Goal: Navigation & Orientation: Find specific page/section

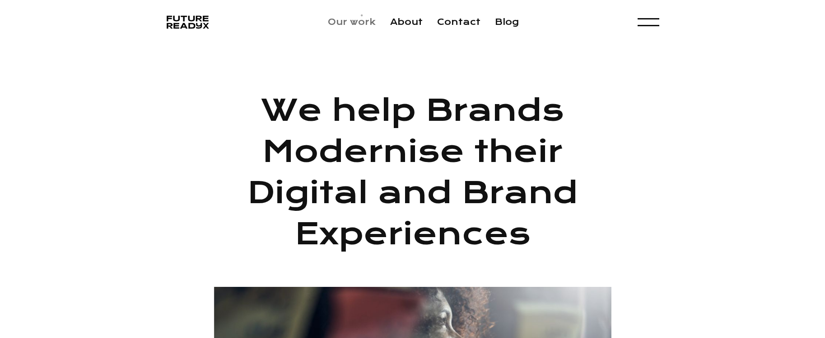
click at [361, 18] on link "Our work" at bounding box center [352, 22] width 48 height 10
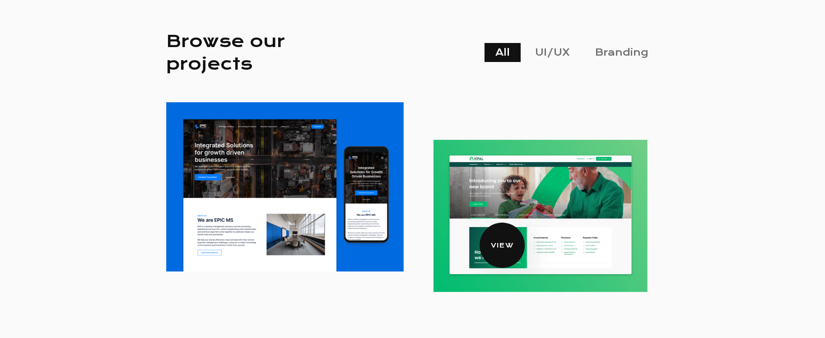
scroll to position [244, 0]
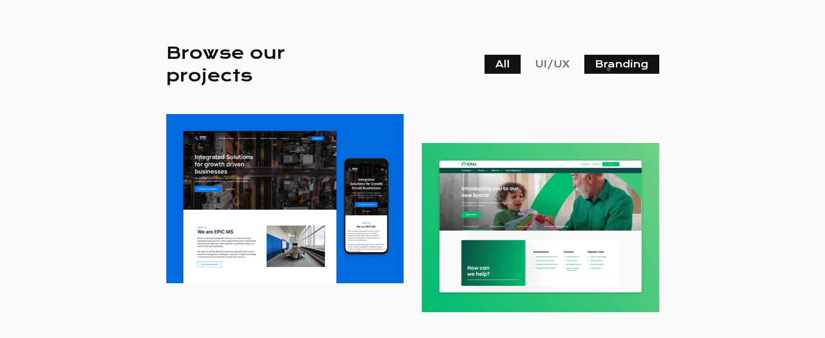
click at [614, 63] on link "Branding" at bounding box center [622, 64] width 75 height 19
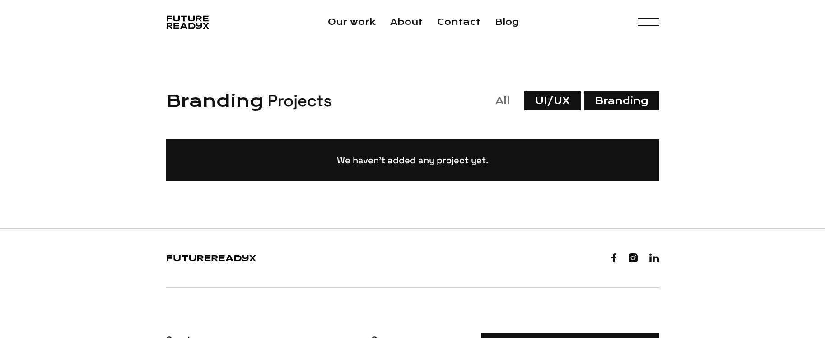
click at [548, 102] on link "UI/UX" at bounding box center [553, 100] width 56 height 19
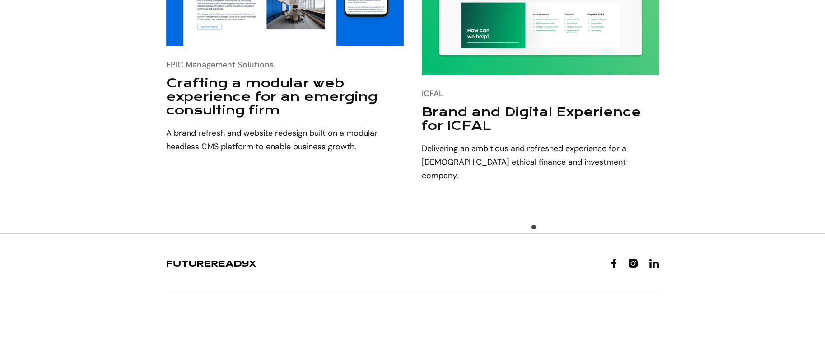
scroll to position [503, 0]
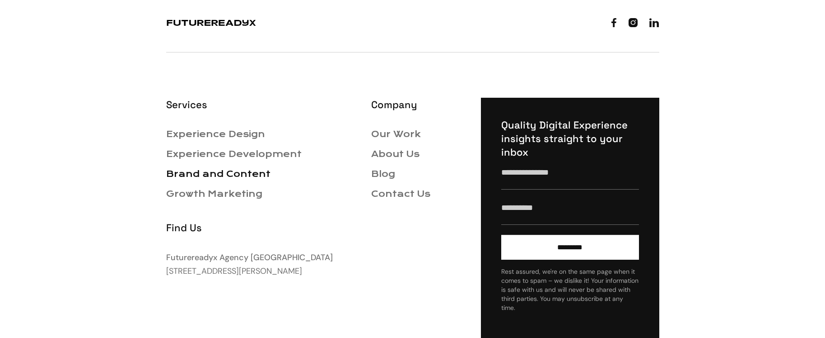
click at [205, 169] on link "Brand and Content" at bounding box center [218, 174] width 104 height 10
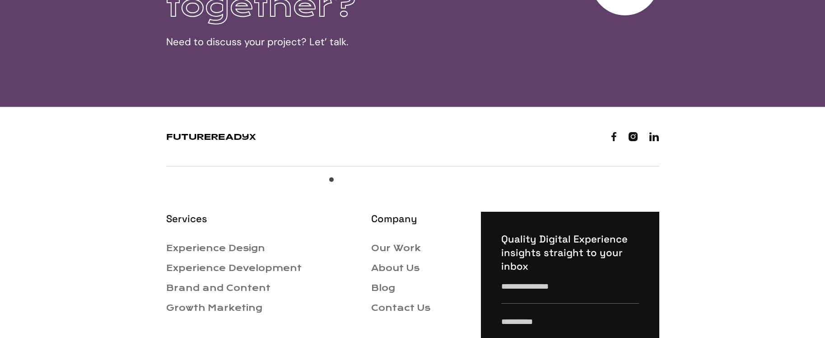
scroll to position [982, 0]
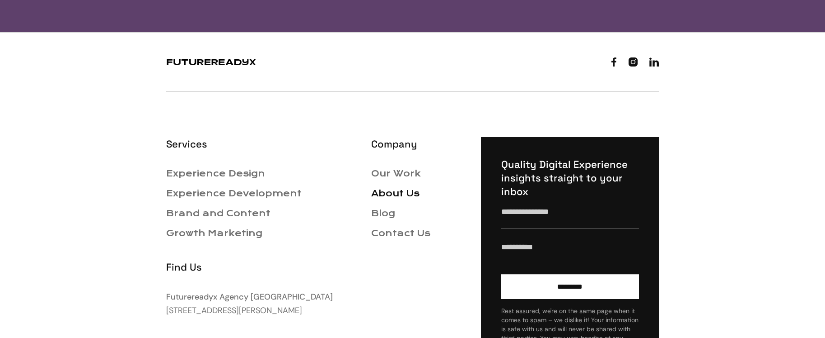
click at [385, 193] on link "About Us" at bounding box center [395, 193] width 48 height 10
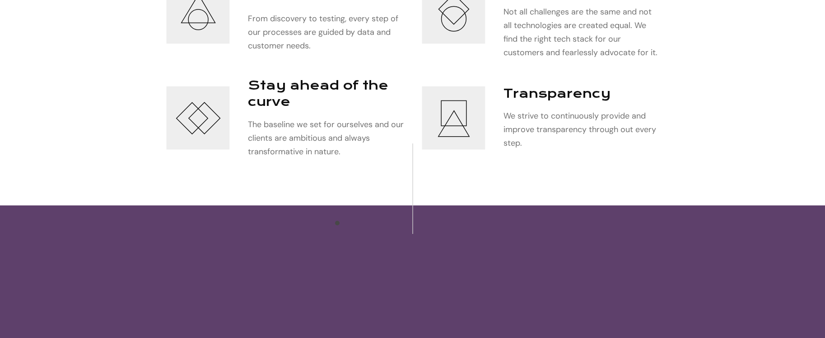
scroll to position [1116, 0]
